Goal: Transaction & Acquisition: Purchase product/service

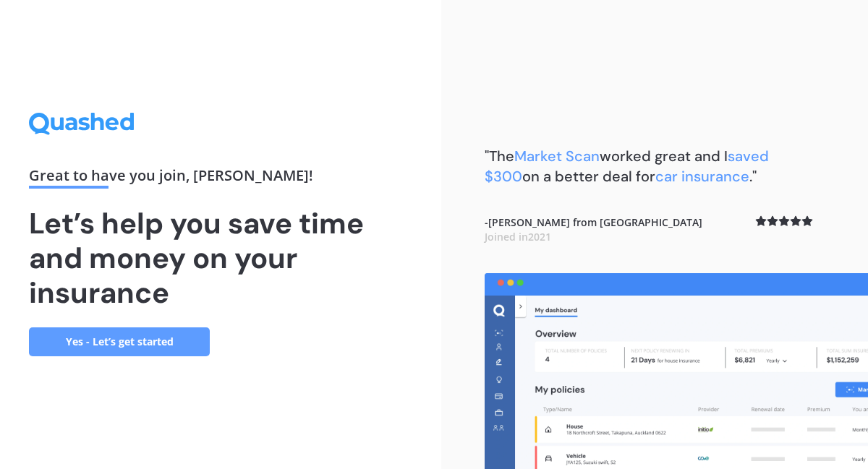
click at [126, 331] on link "Yes - Let’s get started" at bounding box center [119, 342] width 181 height 29
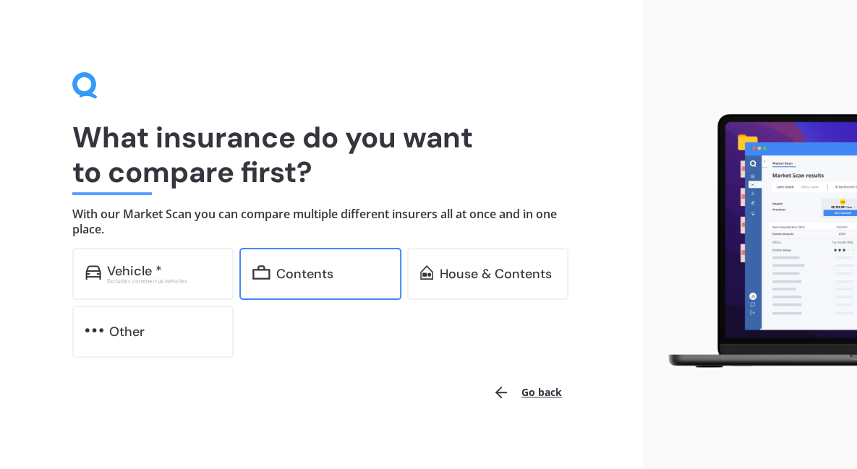
click at [295, 289] on div "Contents" at bounding box center [319, 274] width 161 height 52
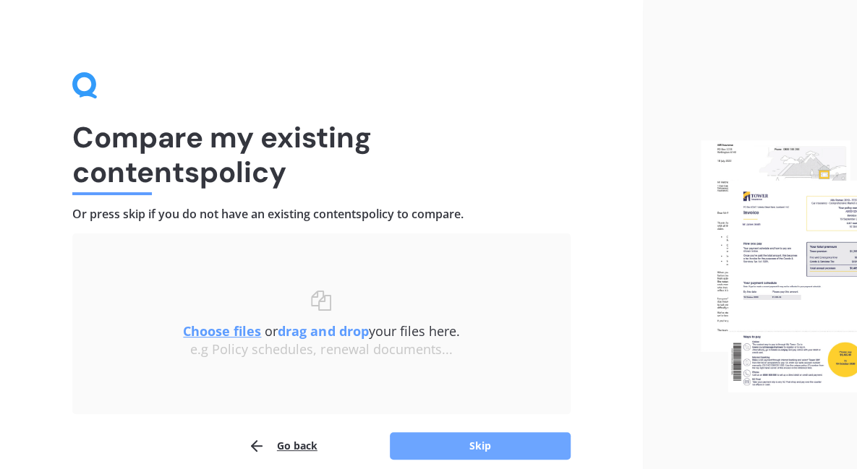
click at [473, 443] on button "Skip" at bounding box center [480, 446] width 181 height 27
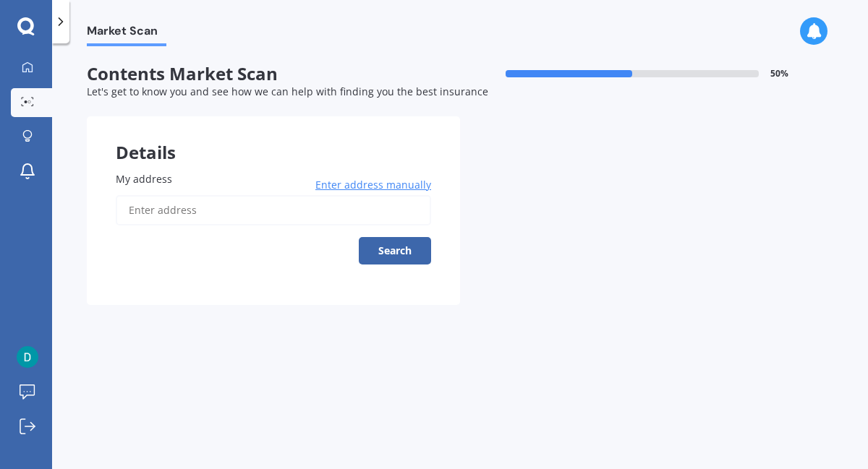
click at [125, 208] on input "My address" at bounding box center [273, 210] width 315 height 30
type input "[STREET_ADDRESS][PERSON_NAME][PERSON_NAME]"
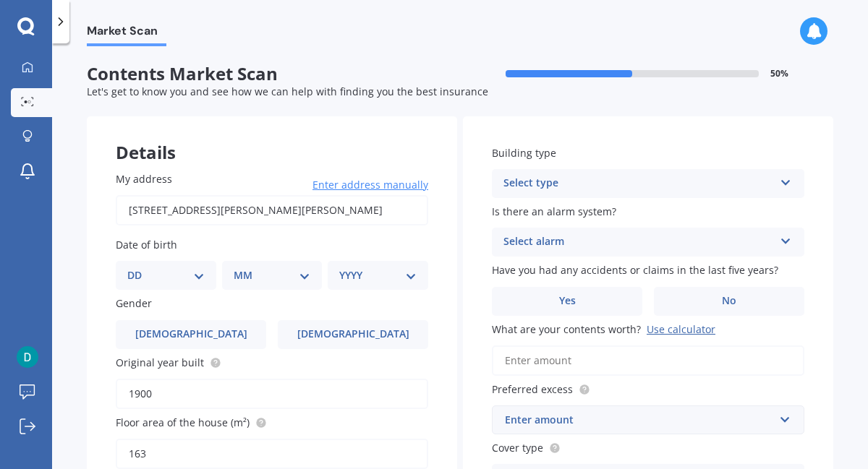
click at [197, 276] on select "DD 01 02 03 04 05 06 07 08 09 10 11 12 13 14 15 16 17 18 19 20 21 22 23 24 25 2…" at bounding box center [165, 276] width 77 height 16
select select "15"
click at [139, 268] on select "DD 01 02 03 04 05 06 07 08 09 10 11 12 13 14 15 16 17 18 19 20 21 22 23 24 25 2…" at bounding box center [165, 276] width 77 height 16
click at [300, 279] on select "MM 01 02 03 04 05 06 07 08 09 10 11 12" at bounding box center [275, 276] width 72 height 16
select select "10"
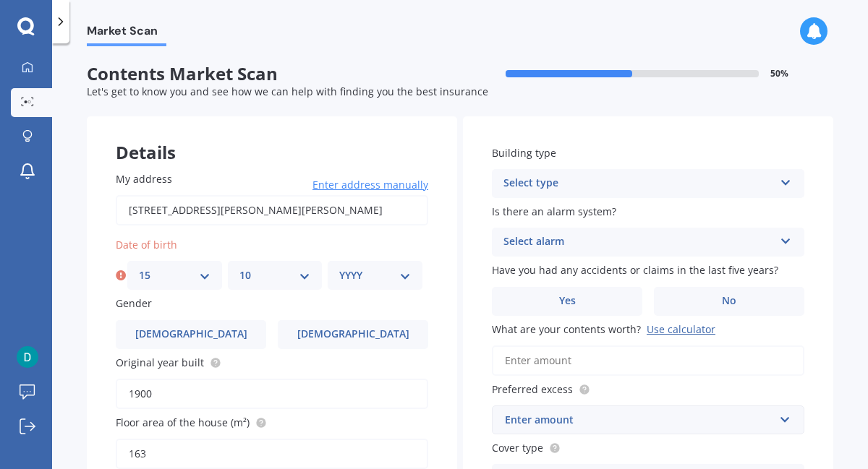
click at [239, 268] on select "MM 01 02 03 04 05 06 07 08 09 10 11 12" at bounding box center [275, 276] width 72 height 16
click at [401, 277] on select "YYYY 2009 2008 2007 2006 2005 2004 2003 2002 2001 2000 1999 1998 1997 1996 1995…" at bounding box center [375, 276] width 72 height 16
select select "1980"
click at [339, 268] on select "YYYY 2009 2008 2007 2006 2005 2004 2003 2002 2001 2000 1999 1998 1997 1996 1995…" at bounding box center [375, 276] width 72 height 16
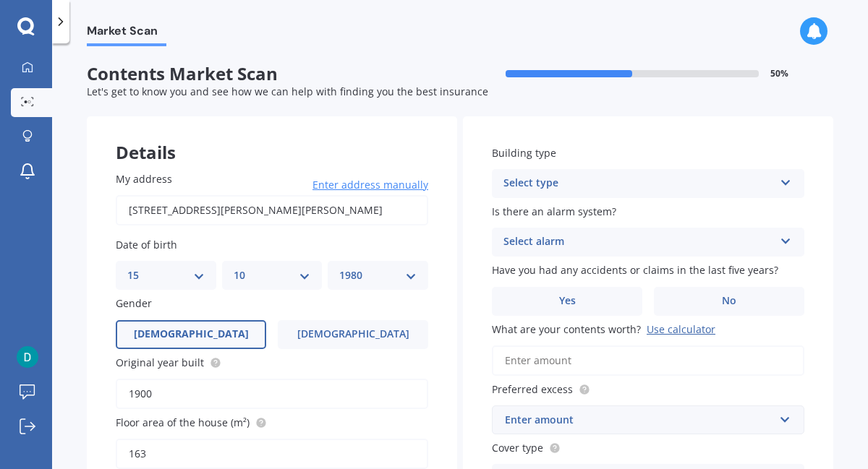
click at [185, 332] on span "Male" at bounding box center [191, 334] width 115 height 12
click at [0, 0] on input "Male" at bounding box center [0, 0] width 0 height 0
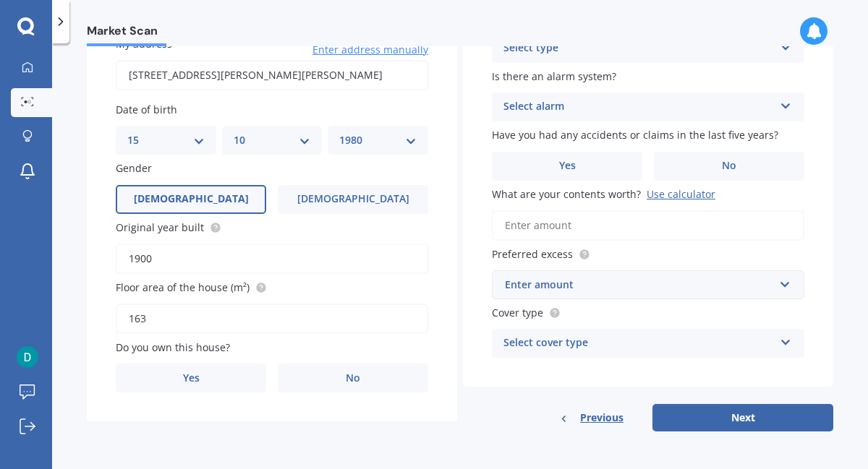
scroll to position [136, 0]
click at [346, 374] on span "No" at bounding box center [353, 379] width 14 height 12
click at [0, 0] on input "No" at bounding box center [0, 0] width 0 height 0
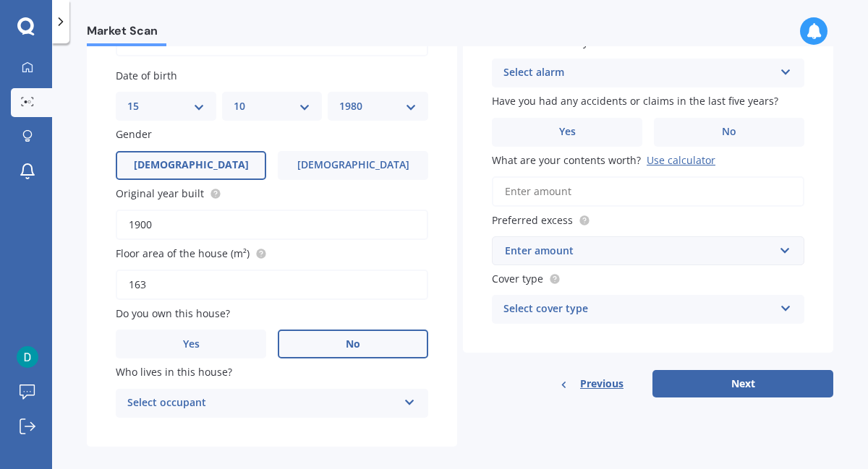
scroll to position [185, 0]
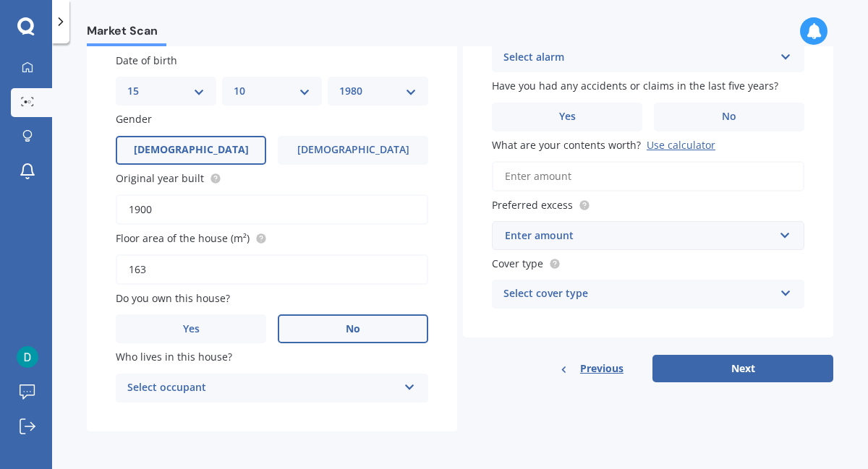
click at [410, 386] on icon at bounding box center [410, 385] width 12 height 10
click at [341, 416] on div "Tenant" at bounding box center [271, 417] width 311 height 26
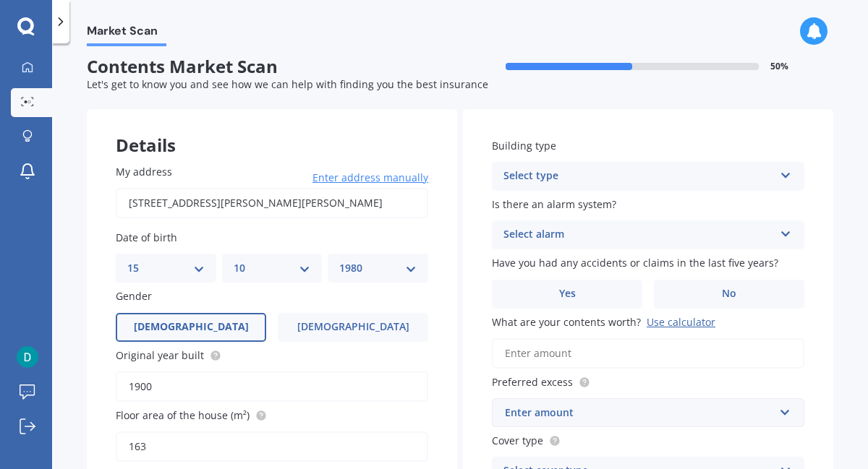
scroll to position [0, 0]
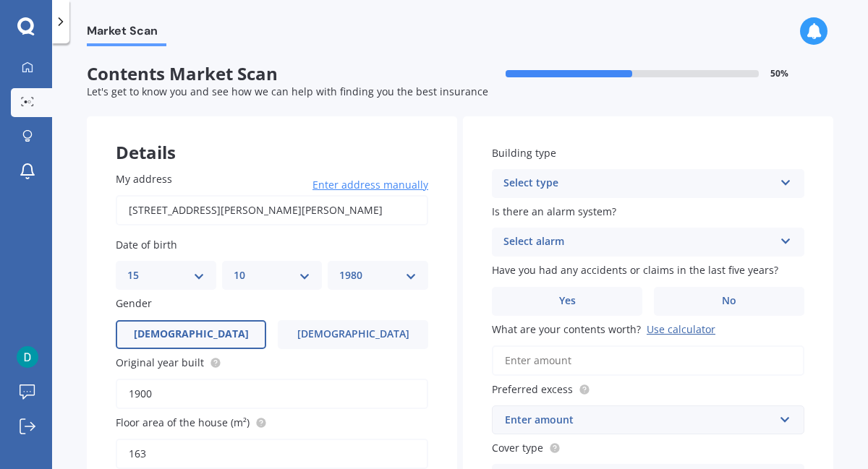
click at [780, 185] on icon at bounding box center [786, 180] width 12 height 10
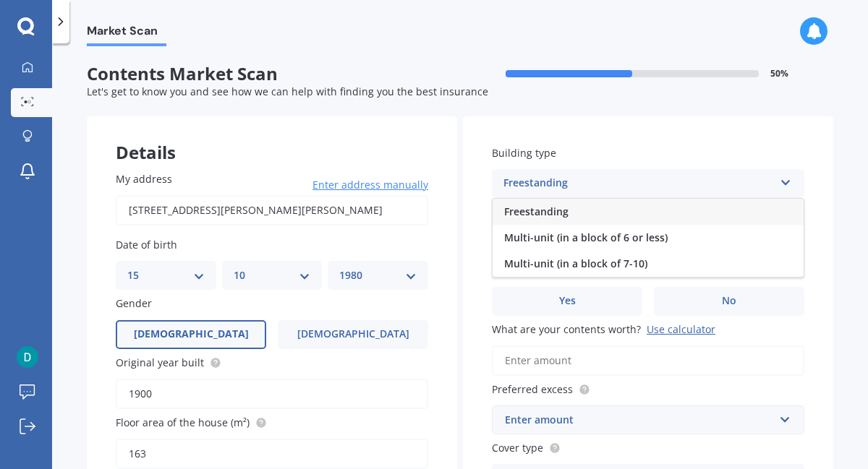
click at [712, 212] on div "Freestanding" at bounding box center [648, 212] width 311 height 26
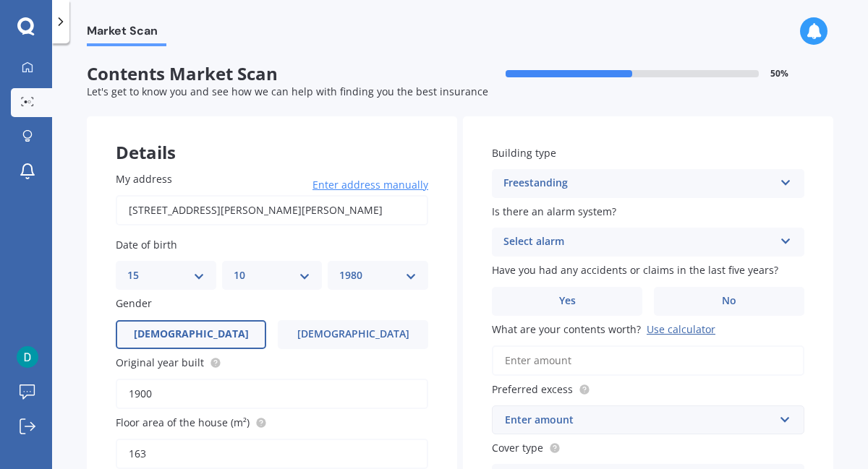
click at [780, 244] on icon at bounding box center [786, 239] width 12 height 10
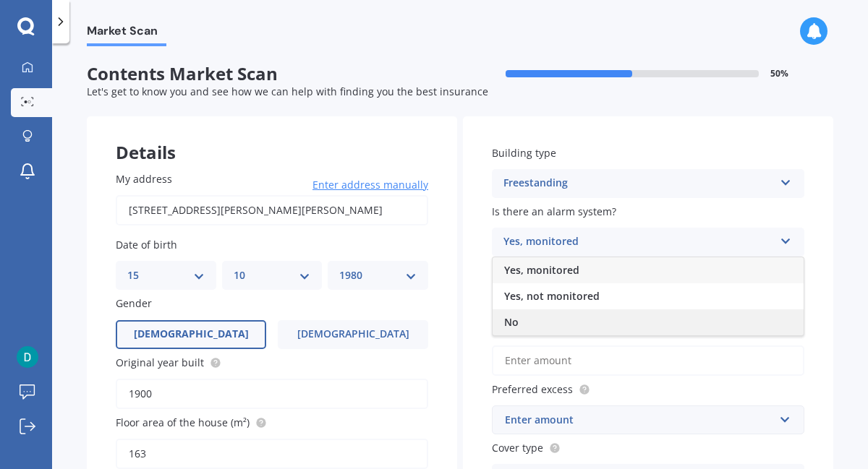
click at [615, 325] on div "No" at bounding box center [648, 323] width 311 height 26
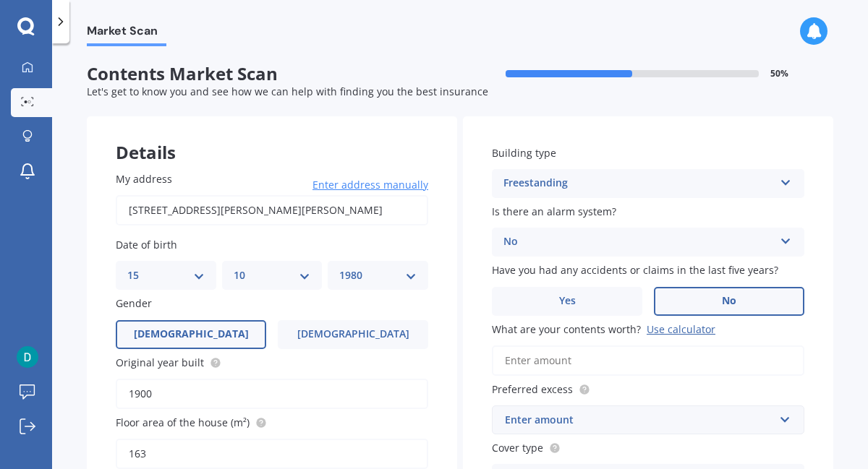
click at [722, 309] on label "No" at bounding box center [729, 301] width 150 height 29
click at [0, 0] on input "No" at bounding box center [0, 0] width 0 height 0
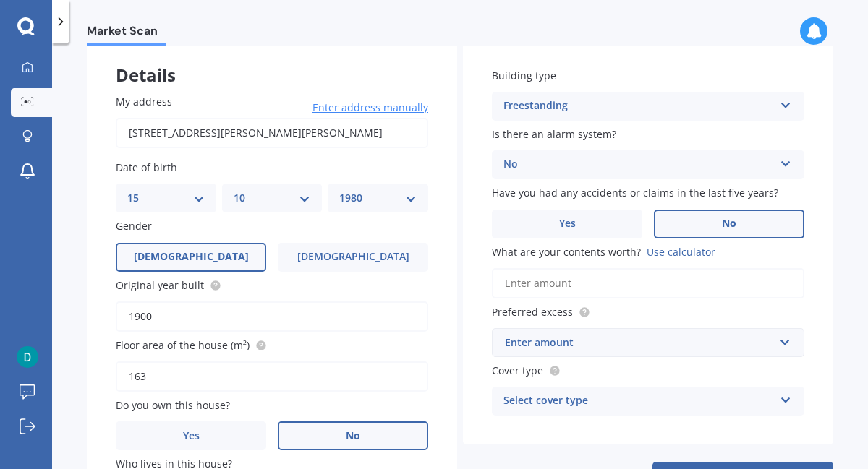
scroll to position [84, 0]
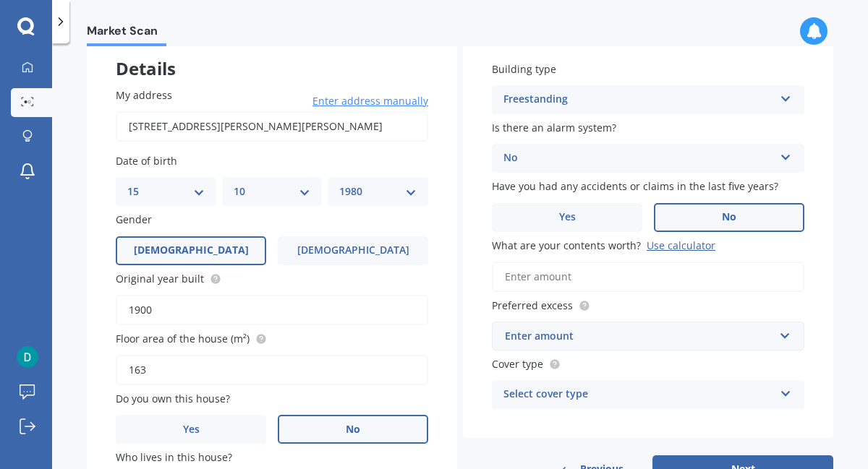
click at [546, 271] on input "What are your contents worth? Use calculator" at bounding box center [648, 277] width 312 height 30
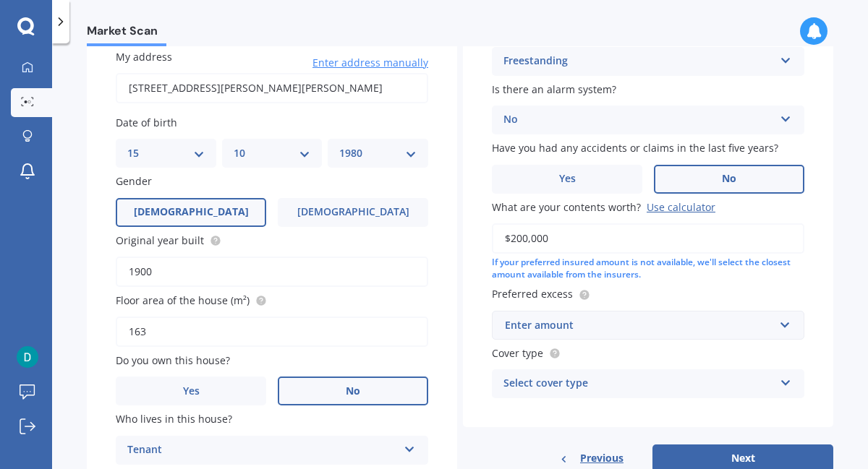
scroll to position [127, 0]
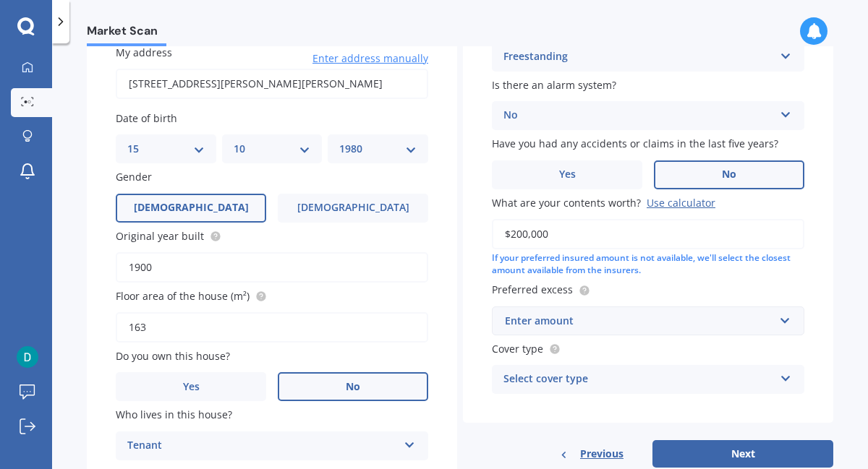
type input "$200,000"
click at [780, 321] on input "text" at bounding box center [642, 320] width 299 height 27
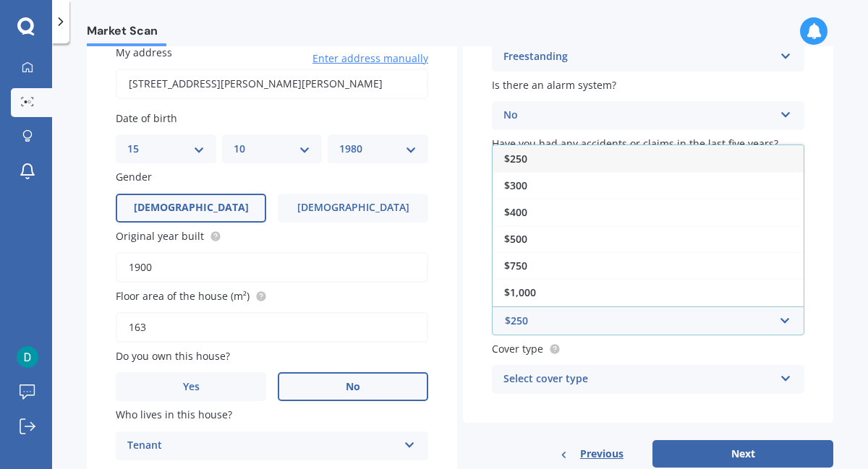
click at [577, 166] on div "$250" at bounding box center [648, 158] width 311 height 27
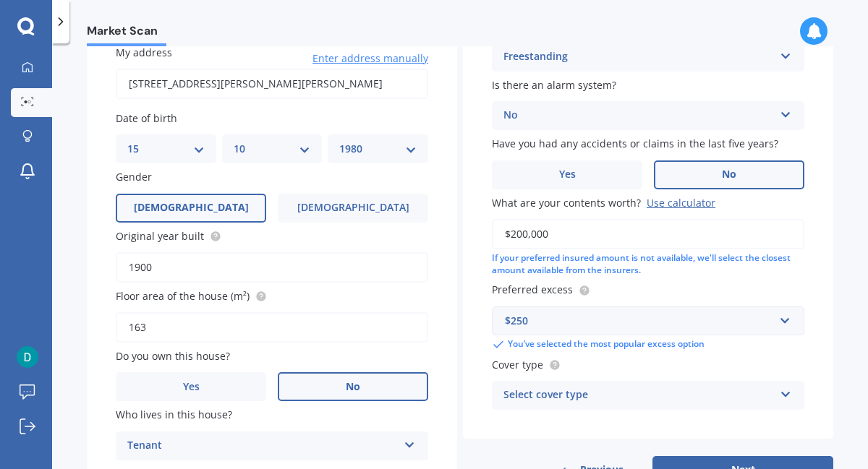
click at [780, 397] on icon at bounding box center [786, 392] width 12 height 10
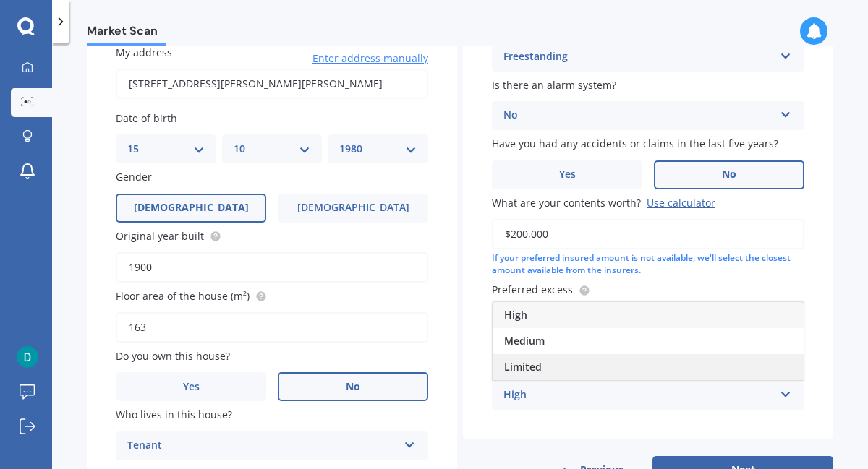
click at [618, 370] on div "Limited" at bounding box center [648, 367] width 311 height 26
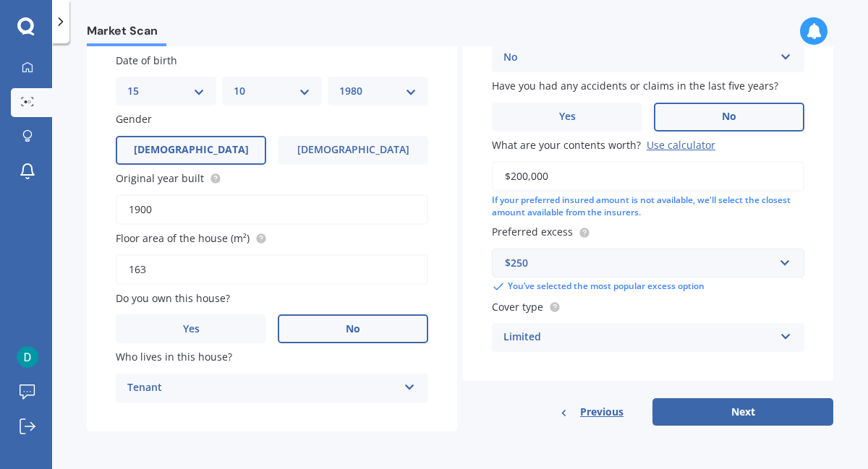
scroll to position [185, 0]
click at [713, 413] on button "Next" at bounding box center [742, 412] width 181 height 27
select select "15"
select select "10"
select select "1980"
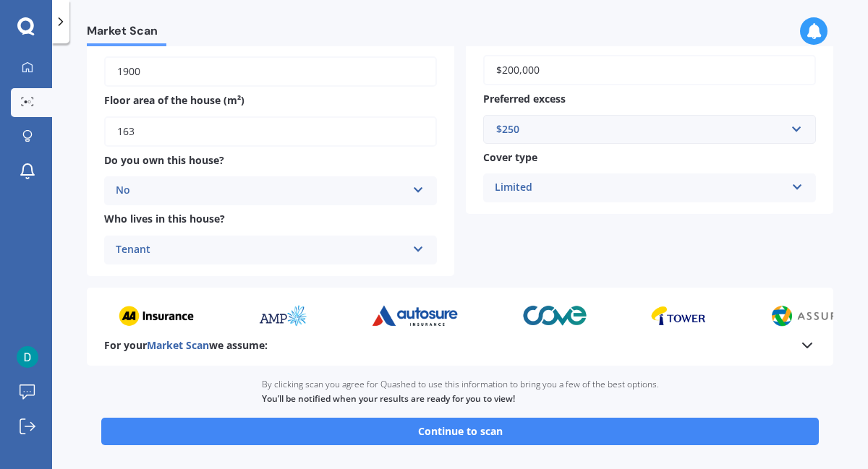
scroll to position [339, 0]
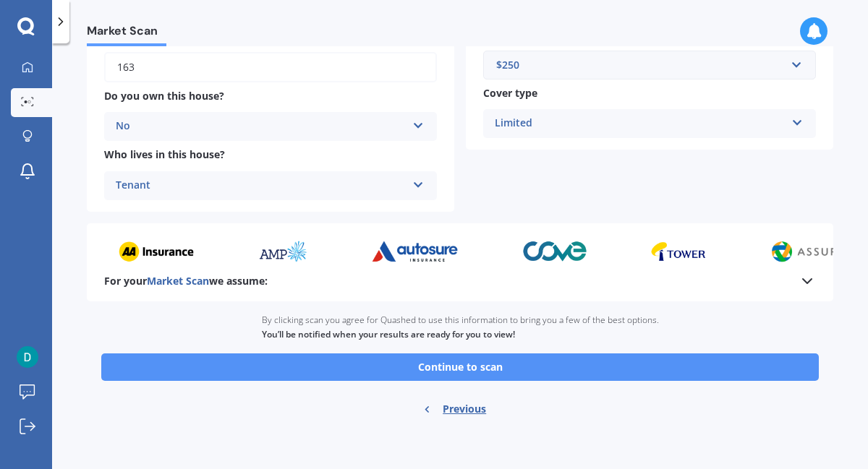
click at [493, 370] on button "Continue to scan" at bounding box center [460, 367] width 718 height 27
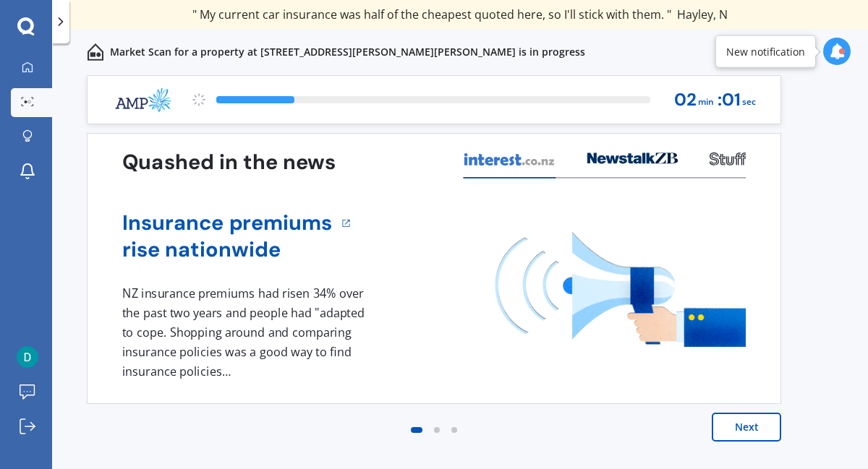
click at [749, 429] on button "Next" at bounding box center [746, 427] width 69 height 29
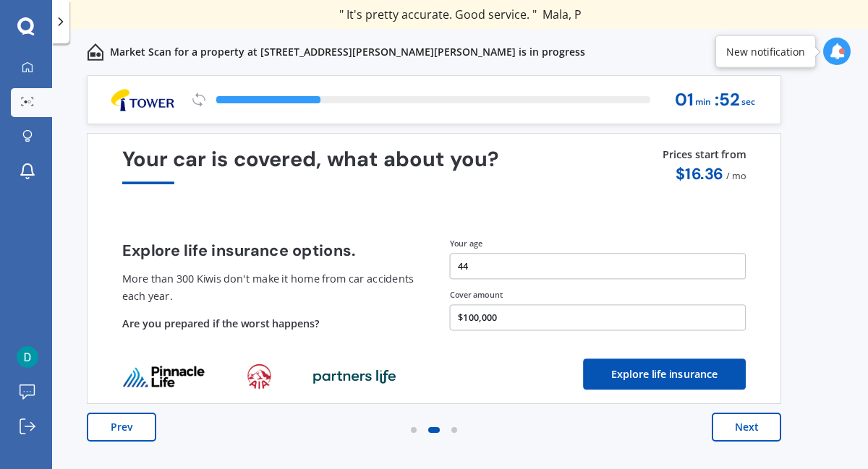
click at [771, 430] on button "Next" at bounding box center [746, 427] width 69 height 29
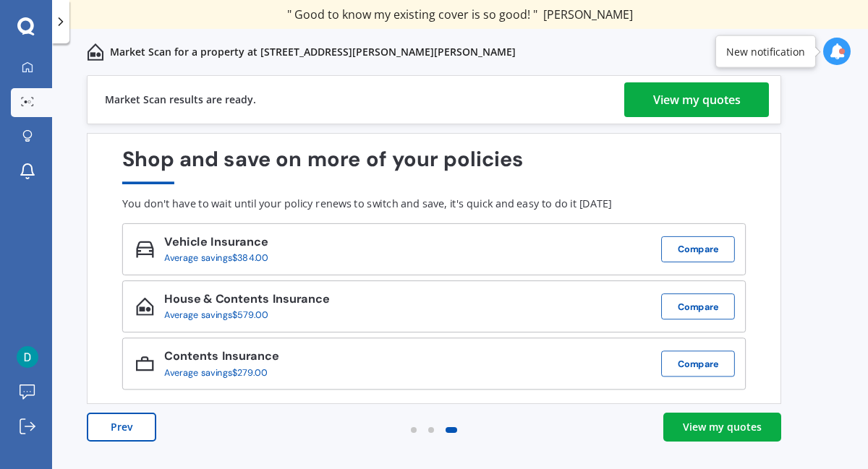
click at [744, 431] on div "View my quotes" at bounding box center [722, 427] width 79 height 14
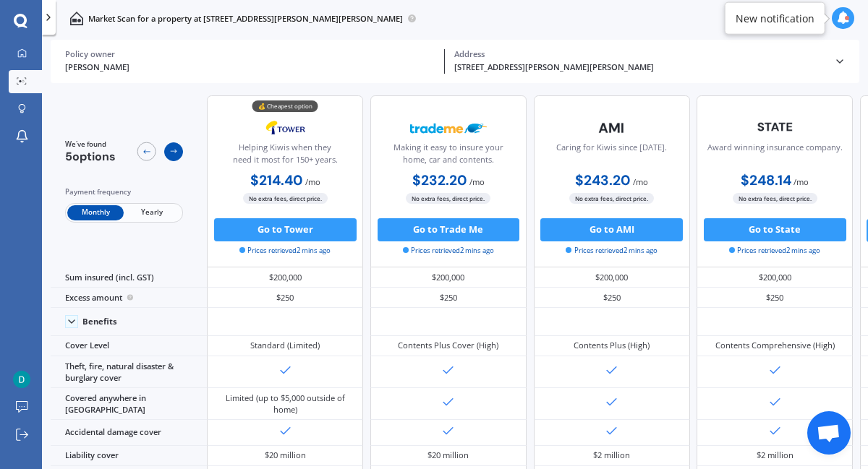
click at [174, 150] on icon at bounding box center [173, 151] width 9 height 9
click at [175, 155] on icon at bounding box center [173, 151] width 9 height 9
click at [143, 151] on icon at bounding box center [146, 152] width 7 height 4
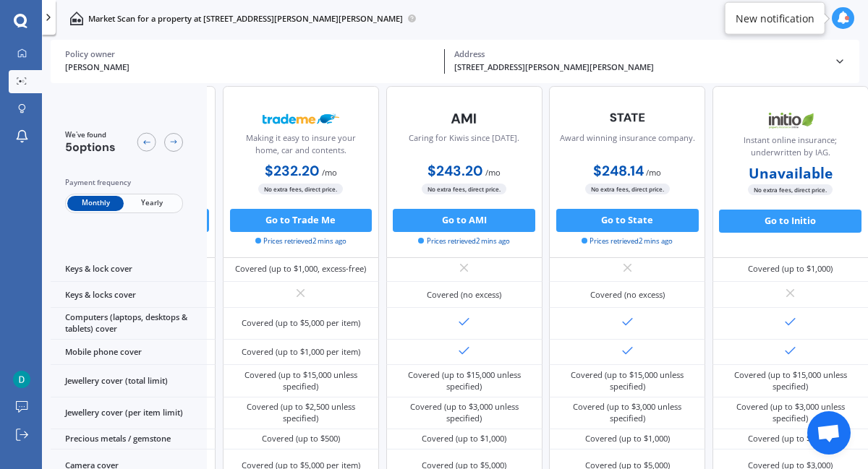
scroll to position [0, 192]
